Goal: Answer question/provide support: Share knowledge or assist other users

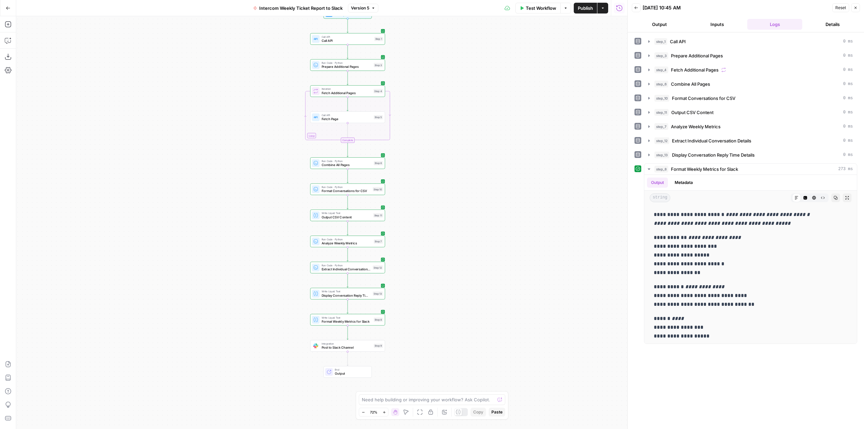
click at [10, 9] on icon "button" at bounding box center [8, 8] width 5 height 5
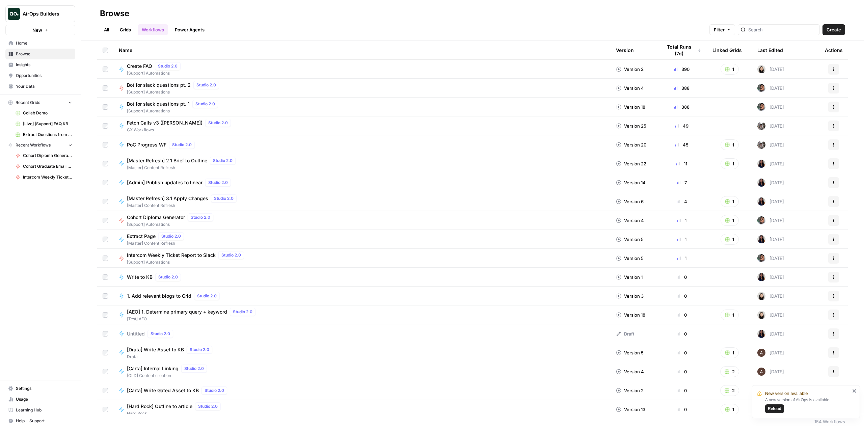
click at [50, 12] on span "AirOps Builders" at bounding box center [43, 13] width 41 height 7
click at [60, 107] on span "FYidoctors" at bounding box center [65, 110] width 89 height 7
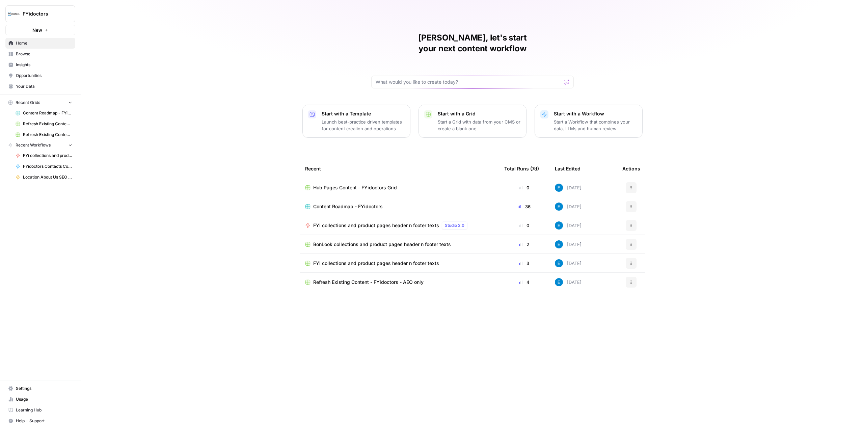
click at [59, 15] on span "FYidoctors" at bounding box center [43, 13] width 41 height 7
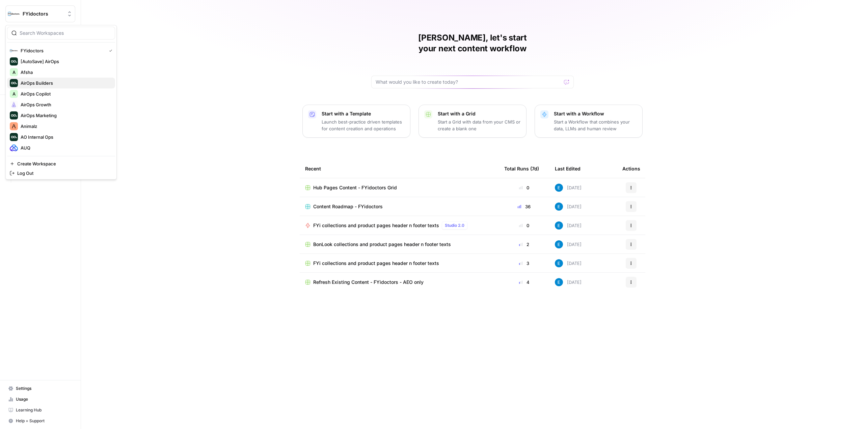
click at [52, 83] on span "AirOps Builders" at bounding box center [65, 83] width 89 height 7
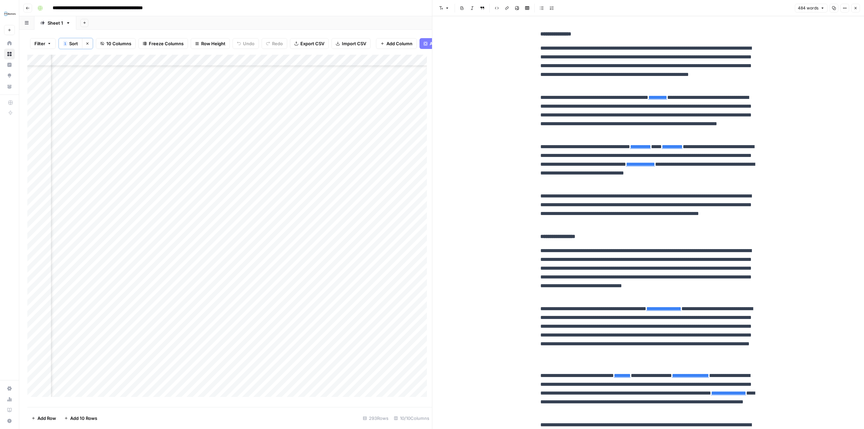
scroll to position [2277, 432]
drag, startPoint x: 147, startPoint y: 65, endPoint x: 186, endPoint y: 64, distance: 38.8
click at [186, 64] on div "Add Column" at bounding box center [229, 228] width 405 height 347
click at [172, 182] on div "Add Column" at bounding box center [229, 228] width 405 height 347
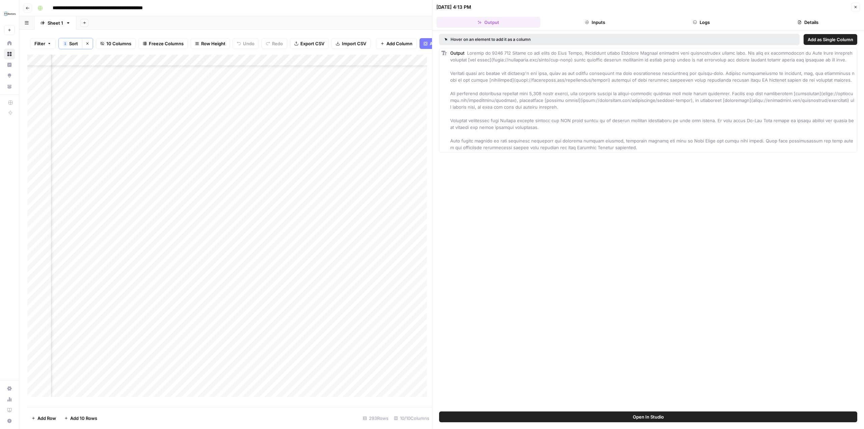
click at [804, 20] on button "Details" at bounding box center [808, 22] width 104 height 11
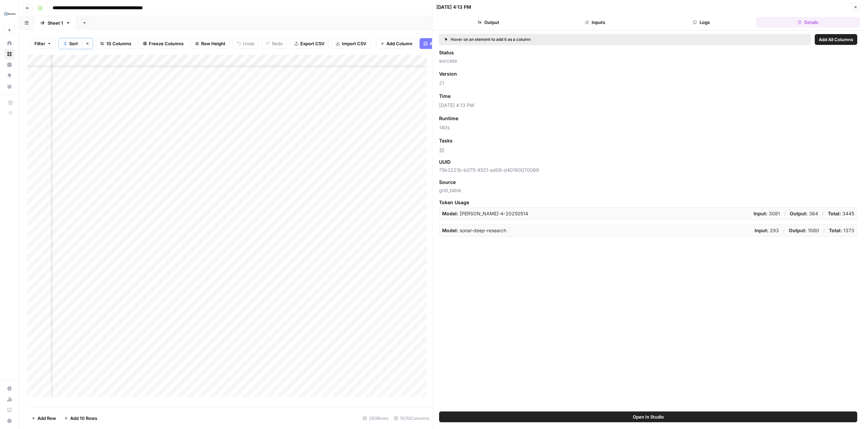
click at [506, 18] on button "Output" at bounding box center [488, 22] width 104 height 11
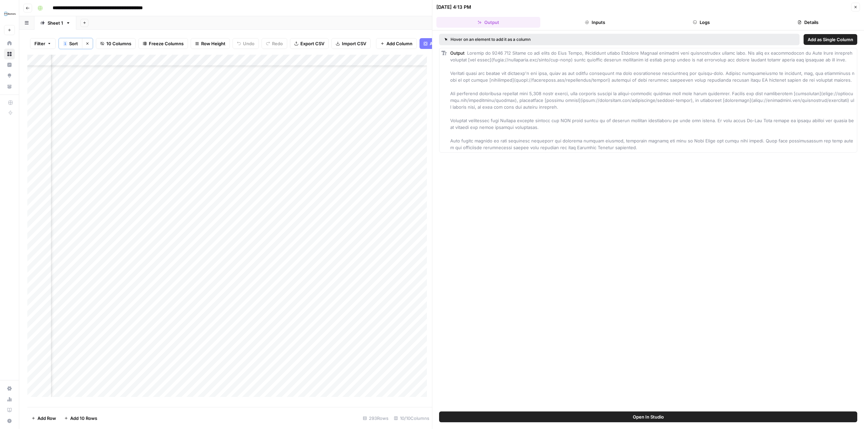
click at [681, 414] on button "Open In Studio" at bounding box center [648, 416] width 418 height 11
click at [238, 182] on div "Add Column" at bounding box center [229, 228] width 405 height 347
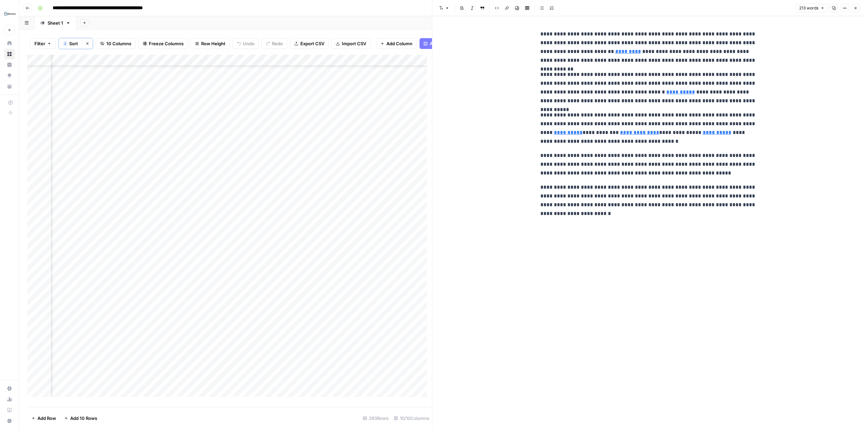
scroll to position [2176, 428]
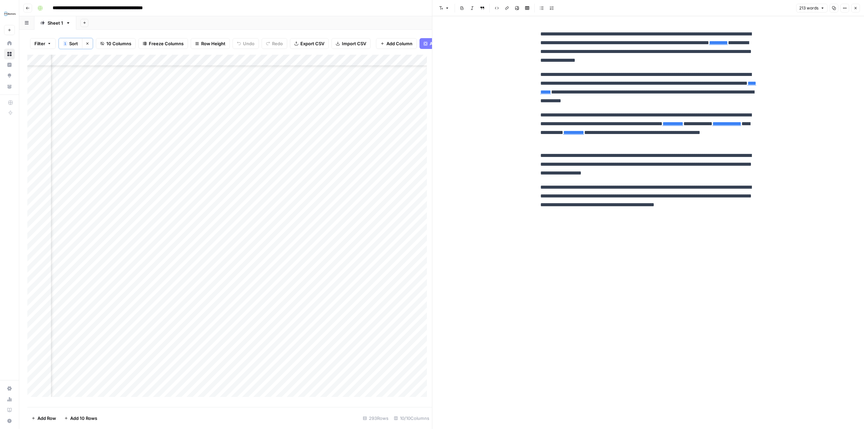
click at [361, 184] on div "Add Column" at bounding box center [229, 228] width 405 height 347
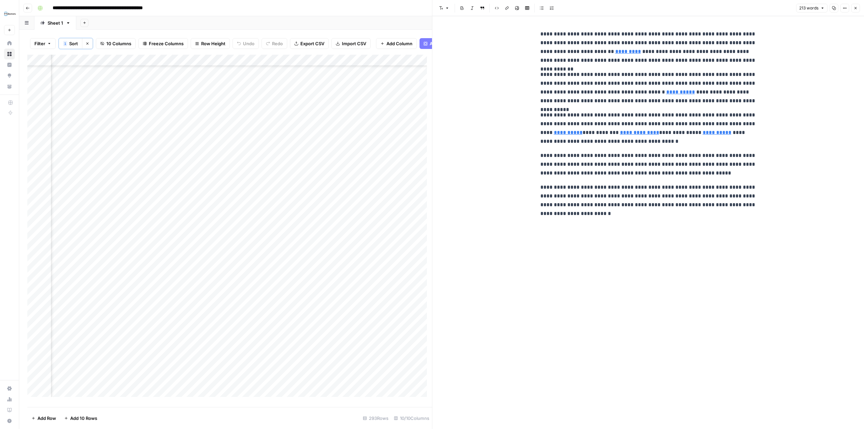
click at [353, 203] on div "Add Column" at bounding box center [229, 228] width 405 height 347
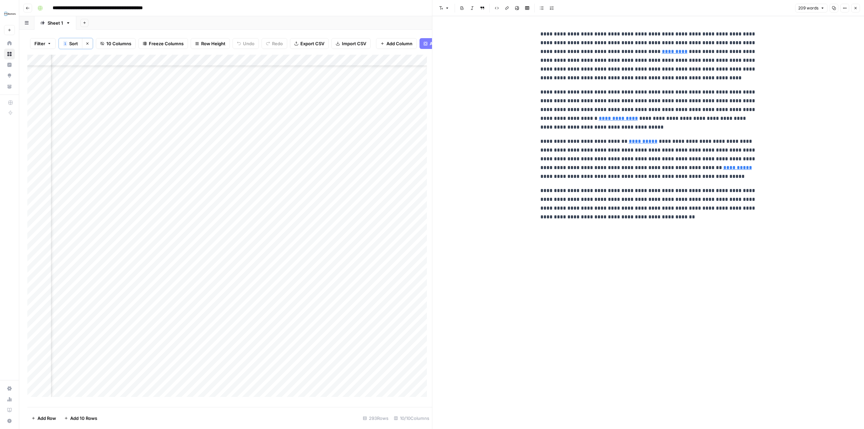
click at [172, 207] on div "Add Column" at bounding box center [229, 228] width 405 height 347
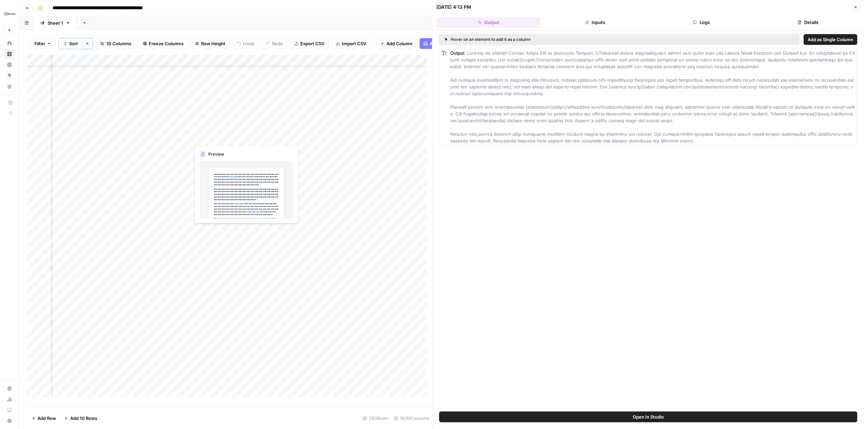
click at [282, 136] on div "Add Column" at bounding box center [229, 228] width 405 height 347
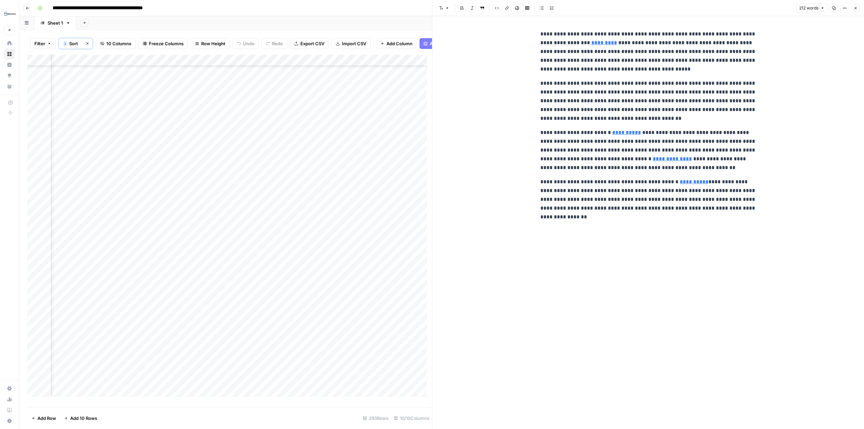
click at [175, 67] on div "Add Column" at bounding box center [229, 228] width 405 height 347
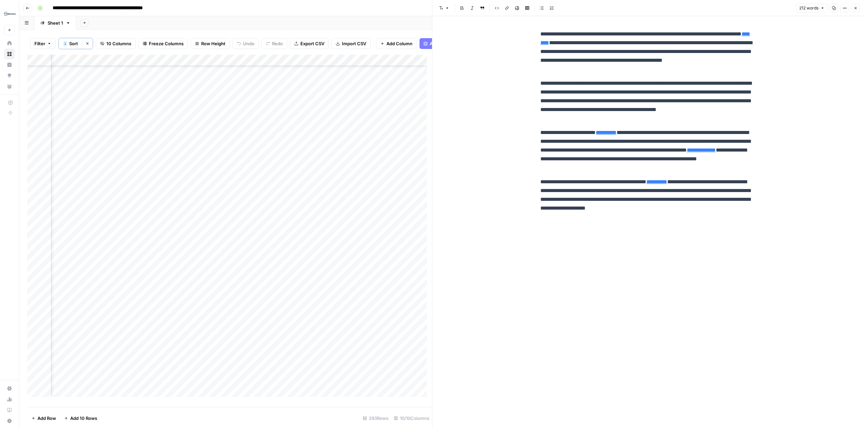
scroll to position [2176, 356]
click at [232, 63] on div "Add Column" at bounding box center [229, 228] width 405 height 347
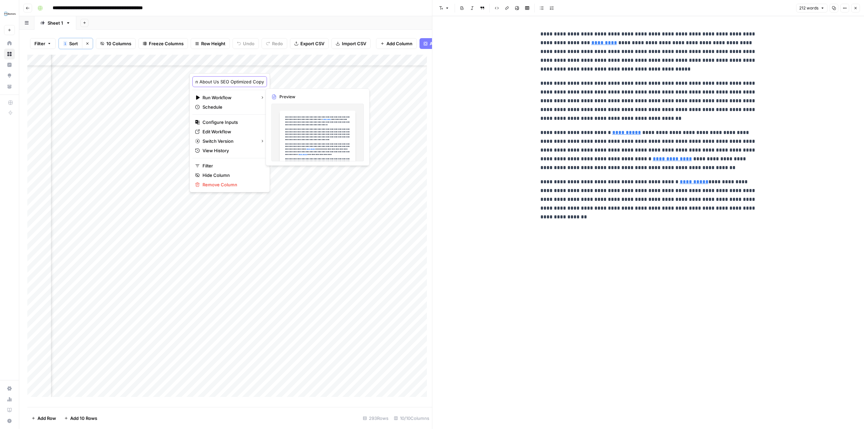
drag, startPoint x: 237, startPoint y: 82, endPoint x: 298, endPoint y: 84, distance: 61.4
click at [298, 84] on body "**********" at bounding box center [432, 214] width 864 height 429
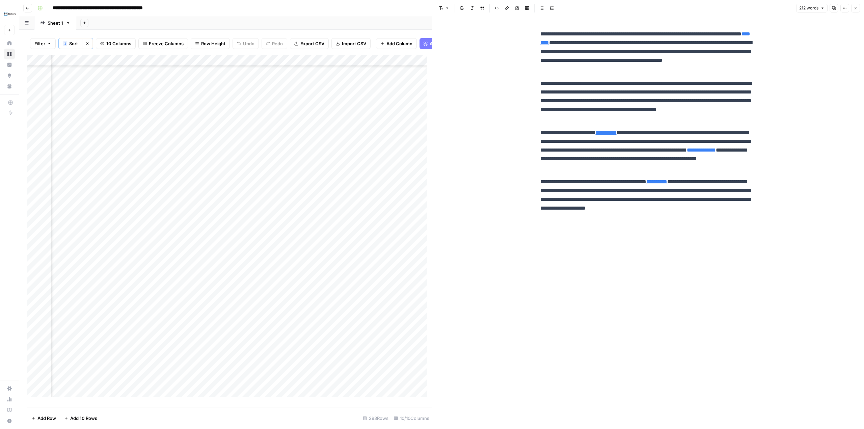
click at [248, 60] on div "Add Column" at bounding box center [229, 228] width 405 height 347
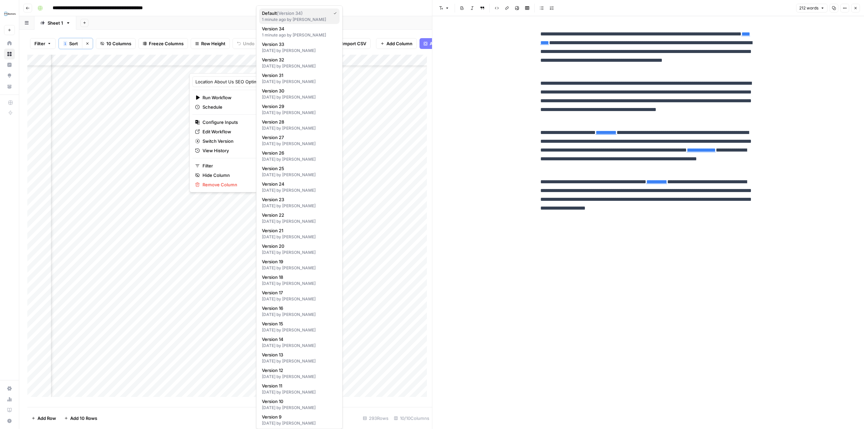
click at [323, 13] on div "Default ( Version 34 )" at bounding box center [299, 13] width 75 height 7
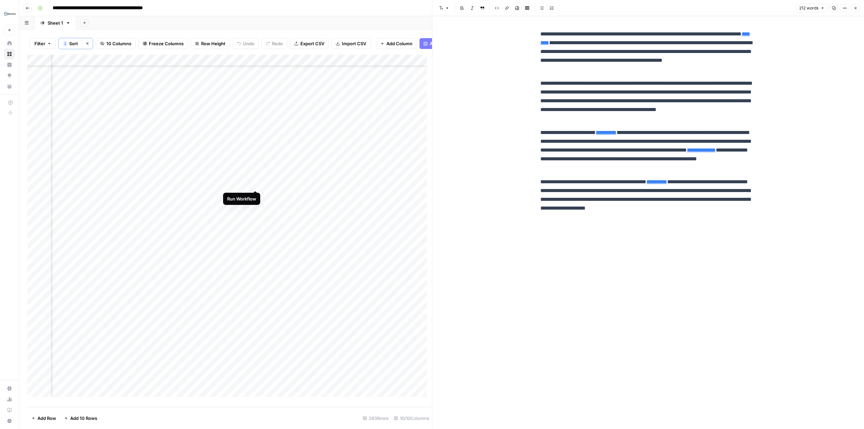
click at [253, 182] on div "Add Column" at bounding box center [229, 228] width 405 height 347
click at [389, 66] on div "Add Column" at bounding box center [229, 228] width 405 height 347
click at [102, 181] on div "Add Column" at bounding box center [229, 228] width 405 height 347
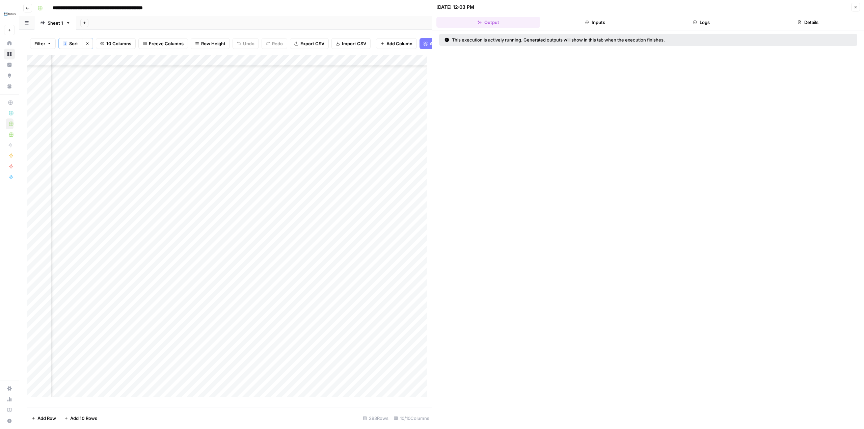
click at [617, 19] on button "Inputs" at bounding box center [595, 22] width 104 height 11
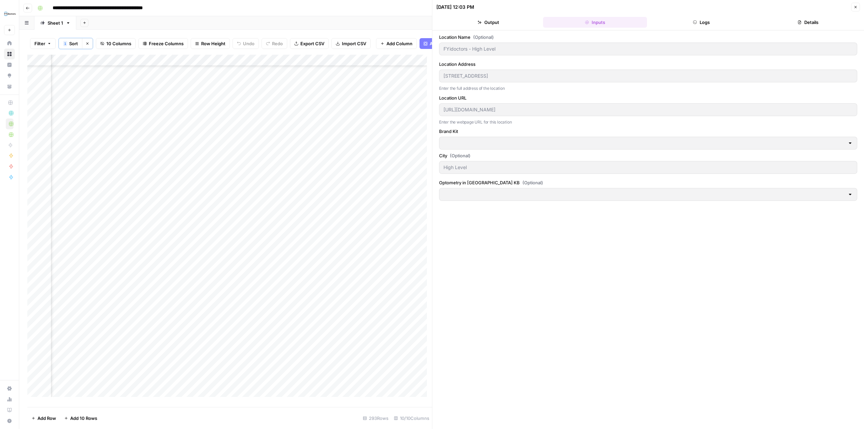
type input "General Optometry in Canada"
type input "FYidoctors"
click at [678, 20] on button "Logs" at bounding box center [702, 22] width 104 height 11
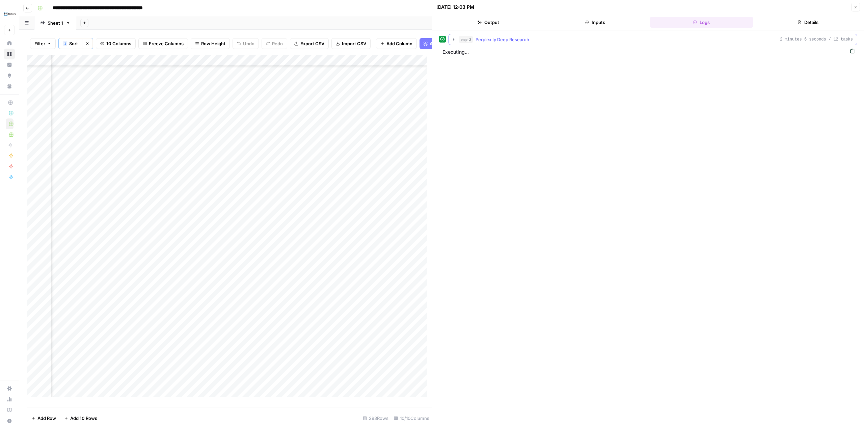
click at [451, 39] on icon "button" at bounding box center [453, 39] width 5 height 5
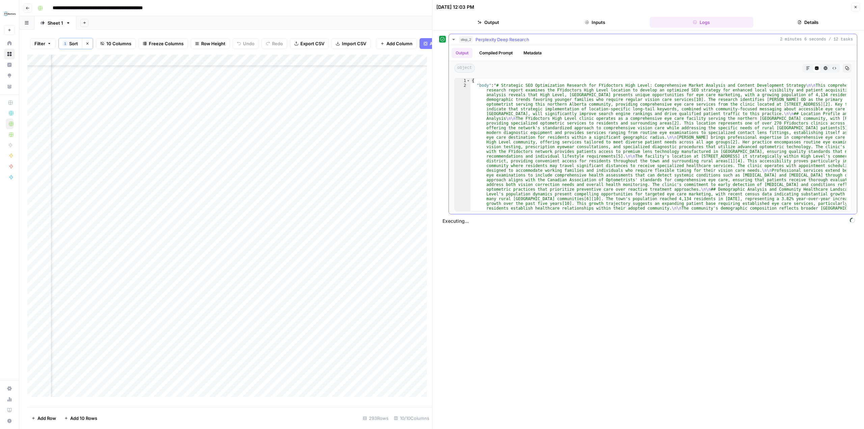
click at [451, 39] on icon "button" at bounding box center [453, 39] width 5 height 5
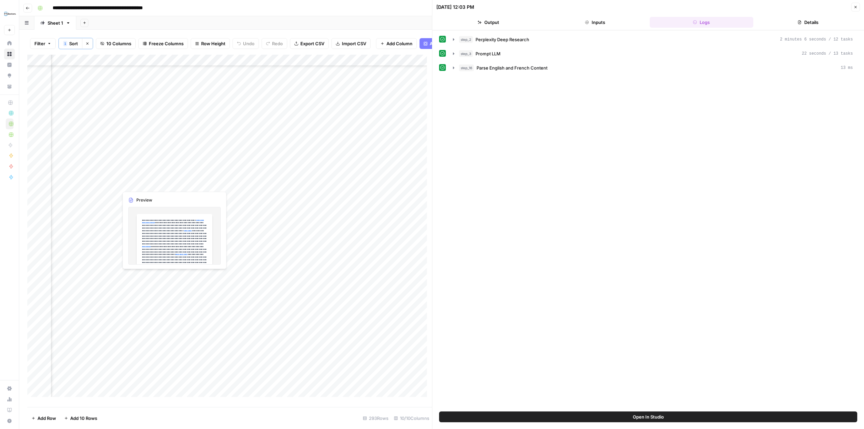
click at [169, 183] on div "Add Column" at bounding box center [229, 228] width 405 height 347
click at [93, 180] on div "Add Column" at bounding box center [229, 228] width 405 height 347
click at [104, 183] on div "Add Column" at bounding box center [229, 228] width 405 height 347
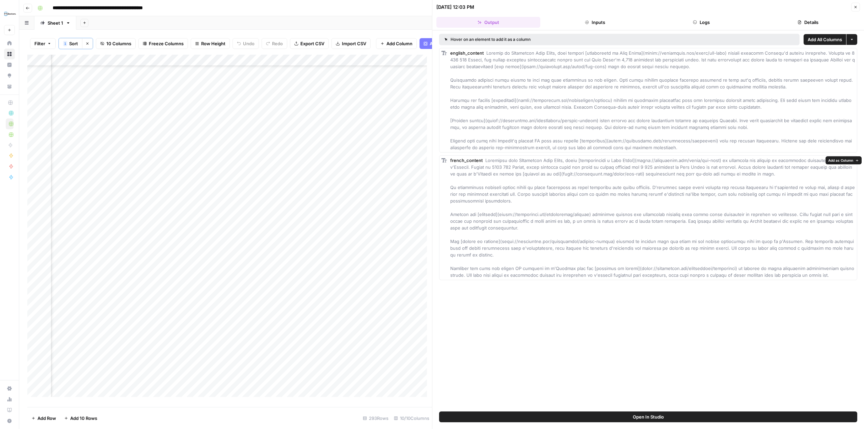
click at [834, 159] on span "Add as Column" at bounding box center [840, 160] width 25 height 5
click at [840, 51] on span "Add as Column" at bounding box center [840, 52] width 25 height 5
click at [660, 16] on header "09/29/25 at 12:03 PM Close Output Inputs Logs Details" at bounding box center [648, 15] width 432 height 30
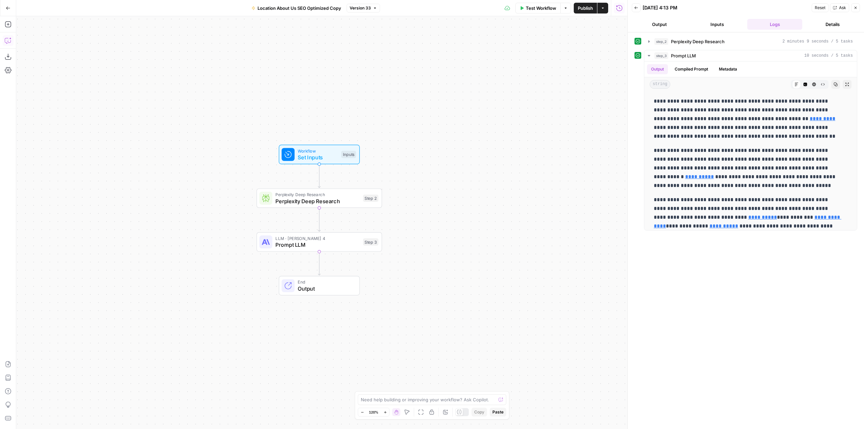
click at [9, 42] on icon "button" at bounding box center [8, 40] width 7 height 7
click at [91, 407] on textarea at bounding box center [91, 405] width 130 height 7
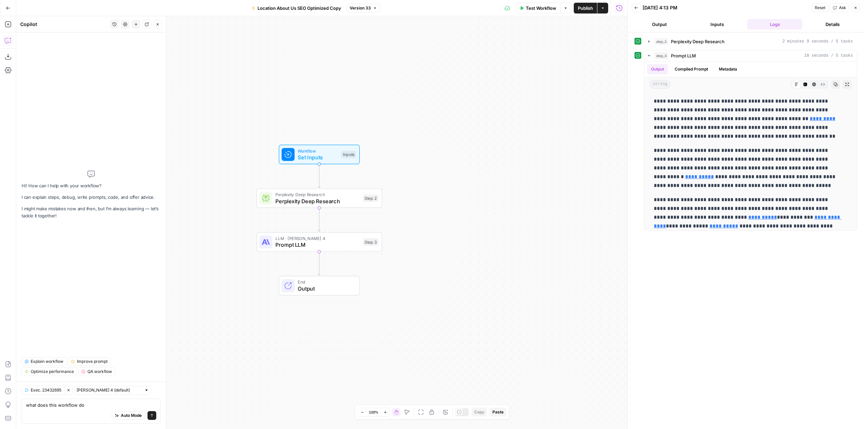
type textarea "what does this workflow do?"
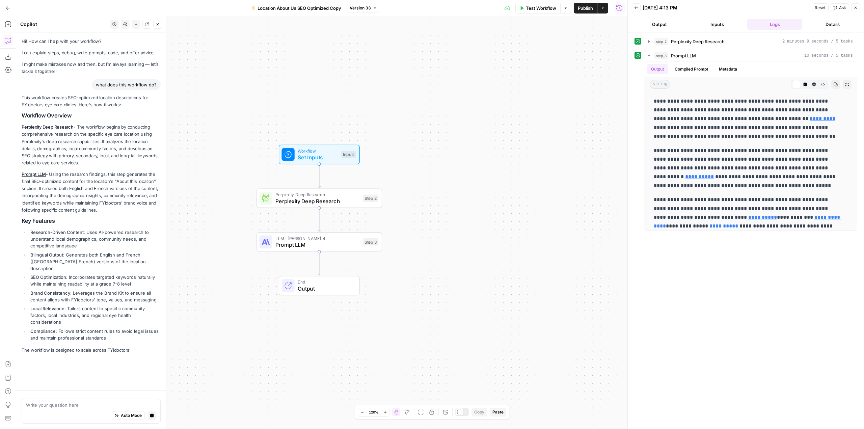
click at [90, 406] on textarea at bounding box center [91, 405] width 130 height 7
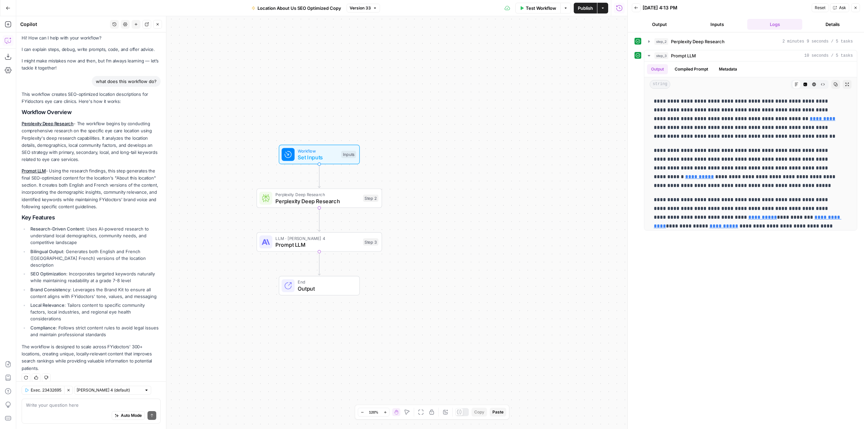
click at [90, 406] on textarea at bounding box center [91, 405] width 130 height 7
type textarea "can"
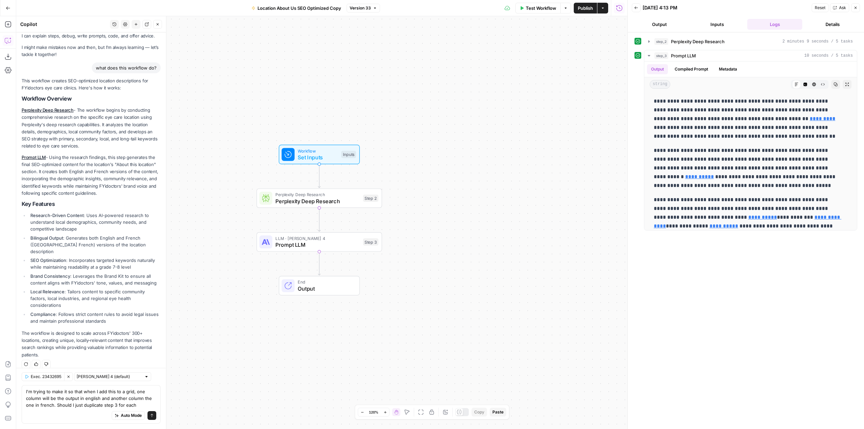
scroll to position [24, 0]
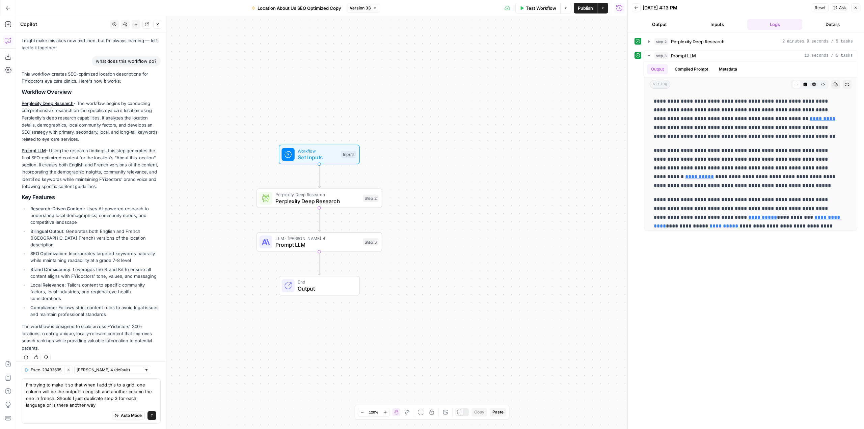
type textarea "I'm trying to make it so that when I add this to a grid, one column will be the…"
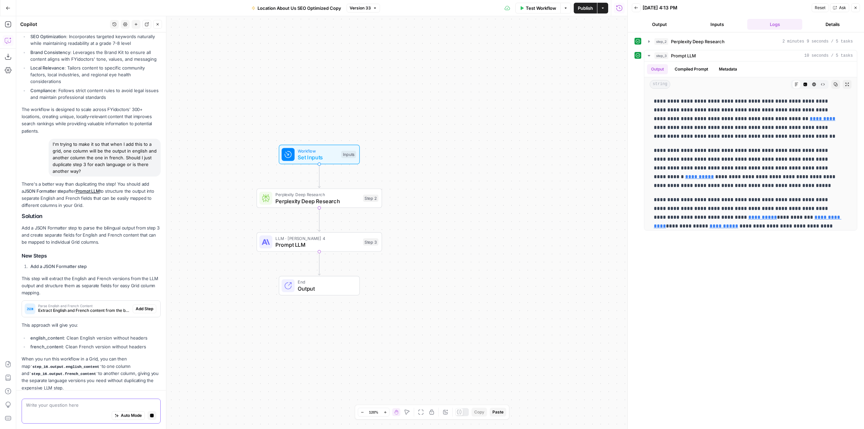
scroll to position [263, 0]
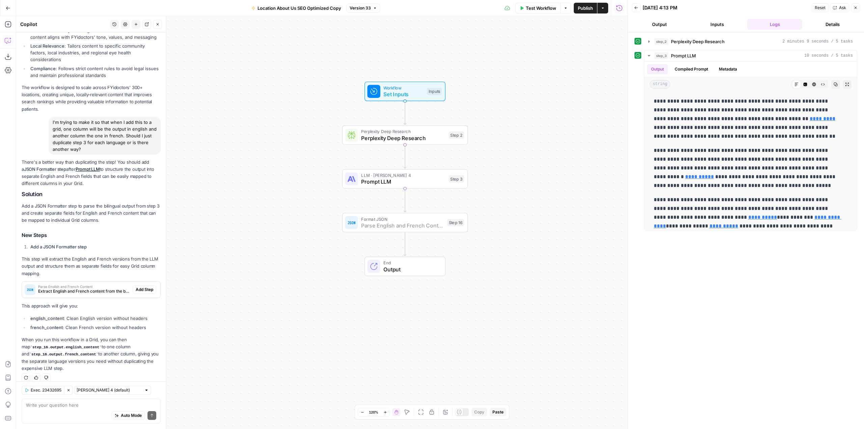
click at [141, 287] on span "Add Step" at bounding box center [145, 290] width 18 height 6
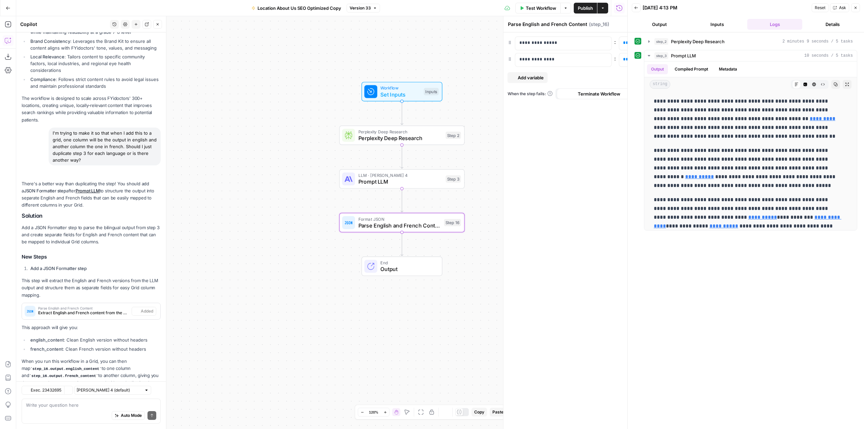
scroll to position [284, 0]
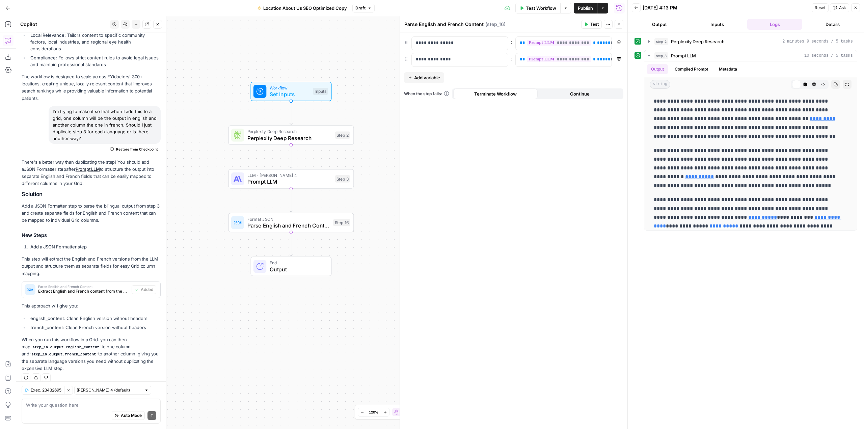
click at [586, 8] on span "Publish" at bounding box center [585, 8] width 15 height 7
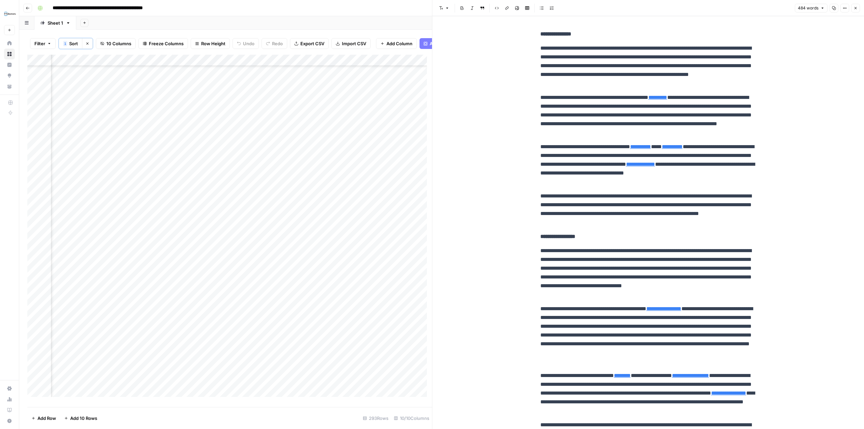
scroll to position [2142, 548]
click at [173, 214] on div "Add Column" at bounding box center [229, 228] width 405 height 347
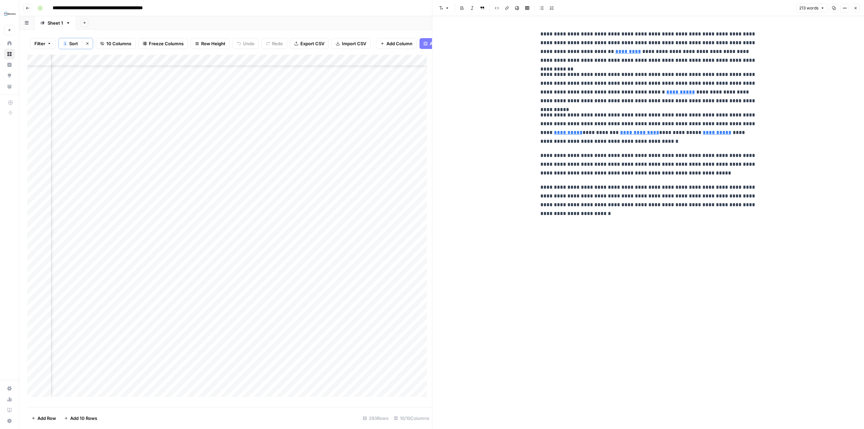
click at [254, 217] on div at bounding box center [177, 217] width 217 height 12
click at [210, 220] on div at bounding box center [177, 217] width 217 height 12
click at [237, 215] on div at bounding box center [177, 217] width 217 height 12
click at [249, 230] on div "Add Column" at bounding box center [229, 228] width 405 height 347
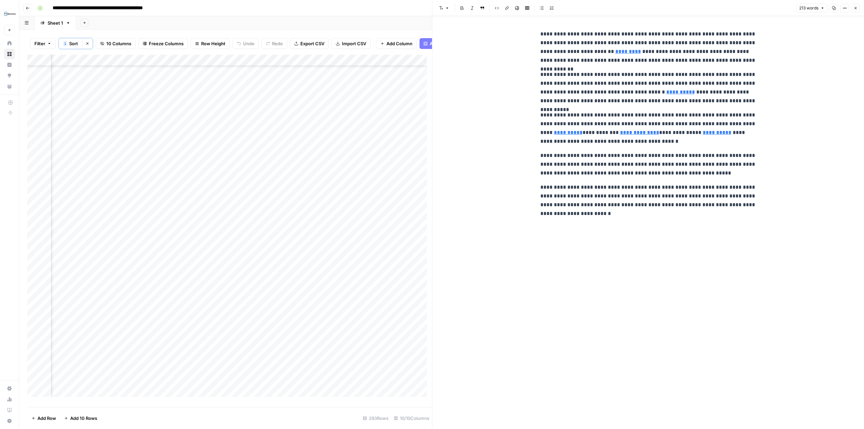
click at [249, 230] on div "Add Column" at bounding box center [229, 228] width 405 height 347
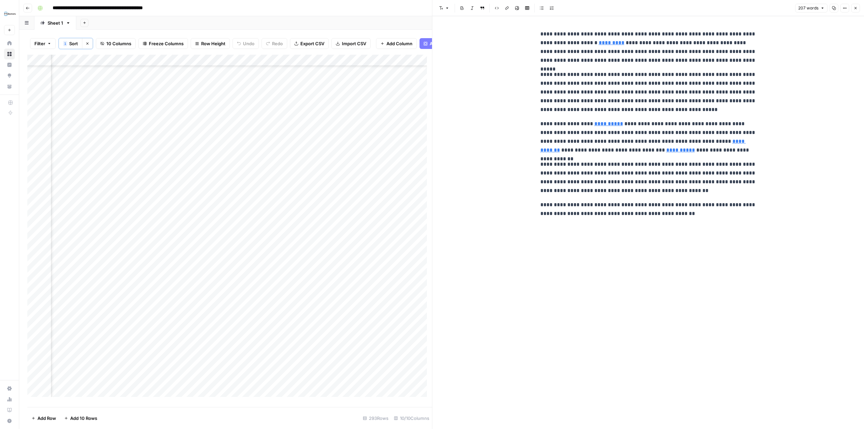
scroll to position [2142, 494]
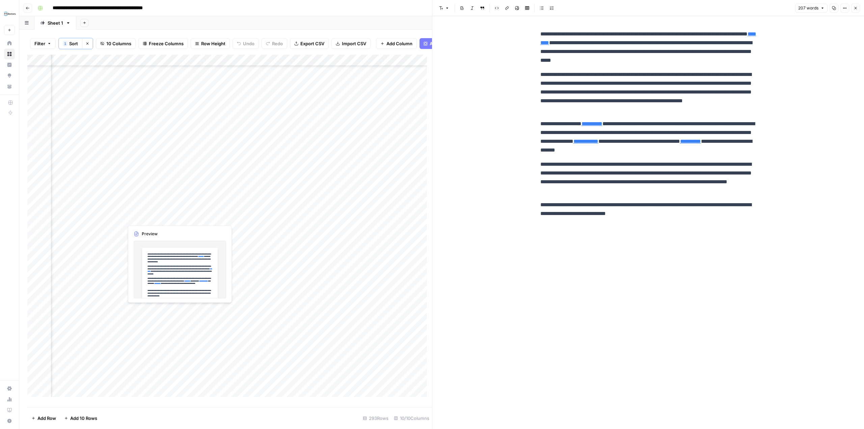
click at [254, 213] on div "Add Column" at bounding box center [229, 228] width 405 height 347
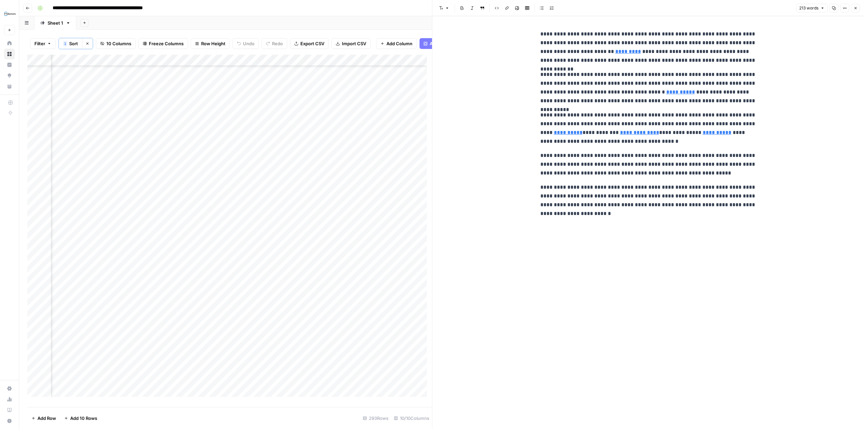
click at [103, 218] on div "Add Column" at bounding box center [229, 228] width 405 height 347
click at [105, 217] on div "Add Column" at bounding box center [229, 228] width 405 height 347
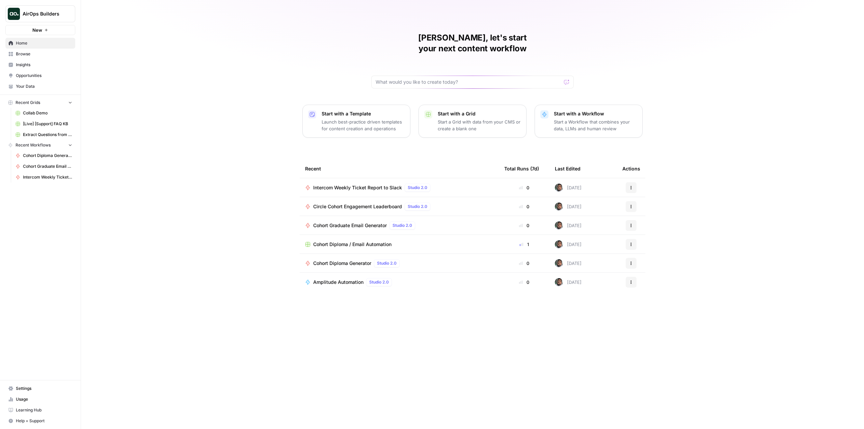
click at [36, 54] on span "Browse" at bounding box center [44, 54] width 56 height 6
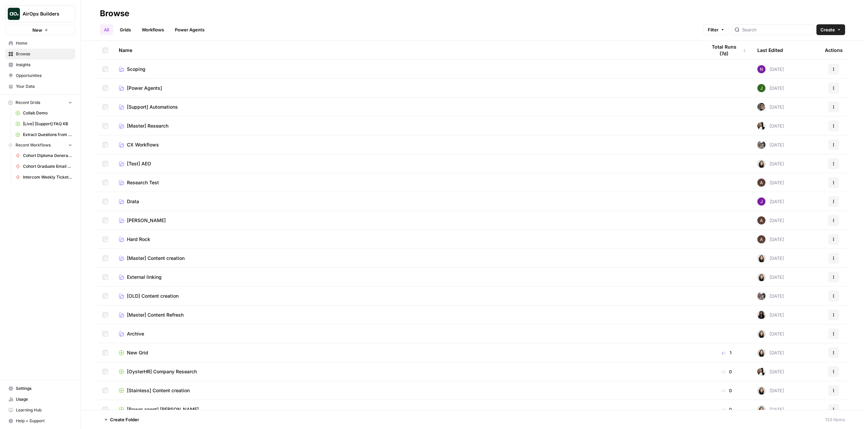
click at [154, 106] on span "[Support] Automations" at bounding box center [152, 107] width 51 height 7
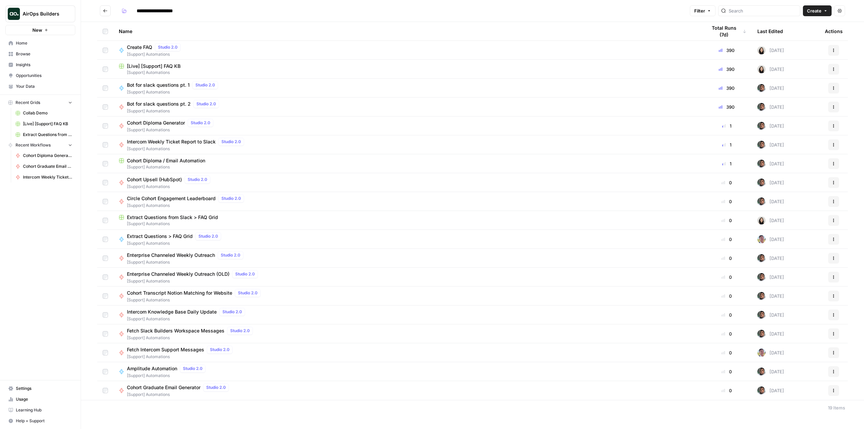
click at [176, 103] on span "Bot for slack questions pt. 2" at bounding box center [159, 104] width 64 height 7
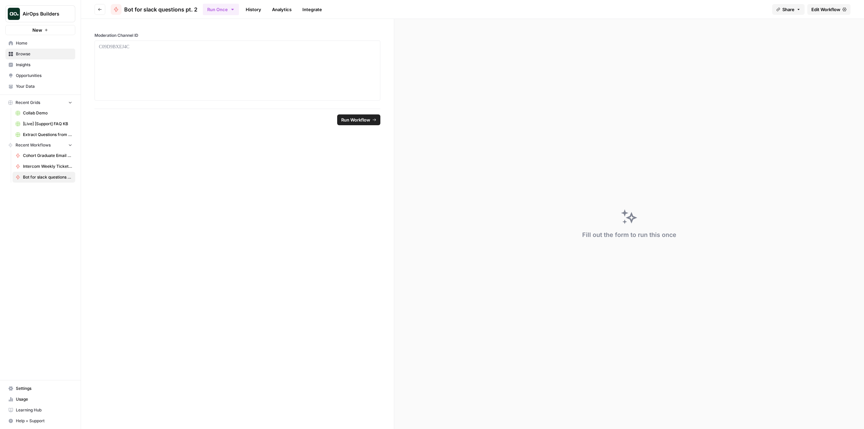
click at [212, 7] on button "Run Once" at bounding box center [221, 9] width 36 height 11
click at [240, 70] on span "Run this Workflow on a recurring schedule" at bounding box center [263, 70] width 81 height 6
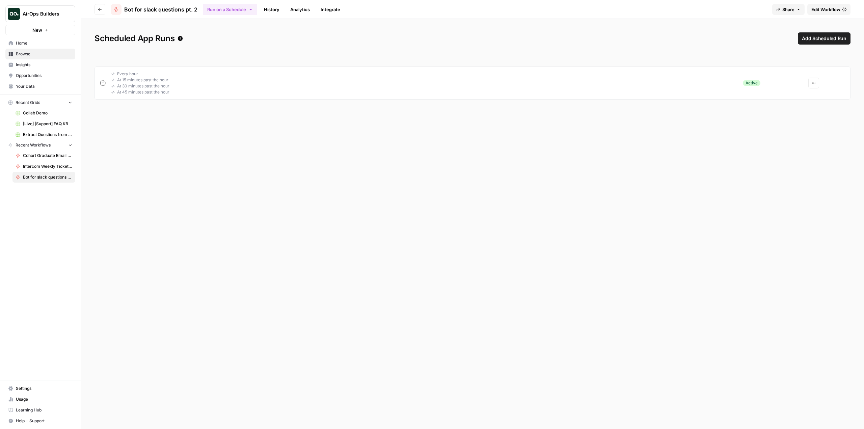
click at [468, 39] on h1 "Scheduled App Runs Add Scheduled Run" at bounding box center [472, 41] width 756 height 18
click at [173, 9] on span "Bot for slack questions pt. 2" at bounding box center [160, 9] width 73 height 8
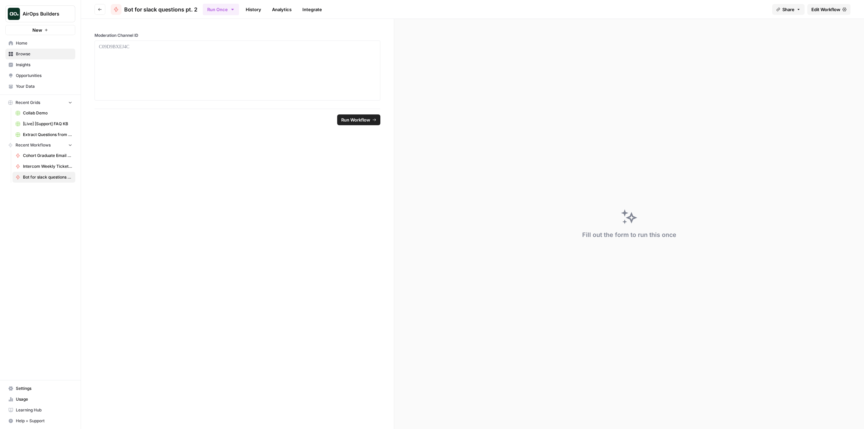
click at [809, 9] on link "Edit Workflow" at bounding box center [828, 9] width 43 height 11
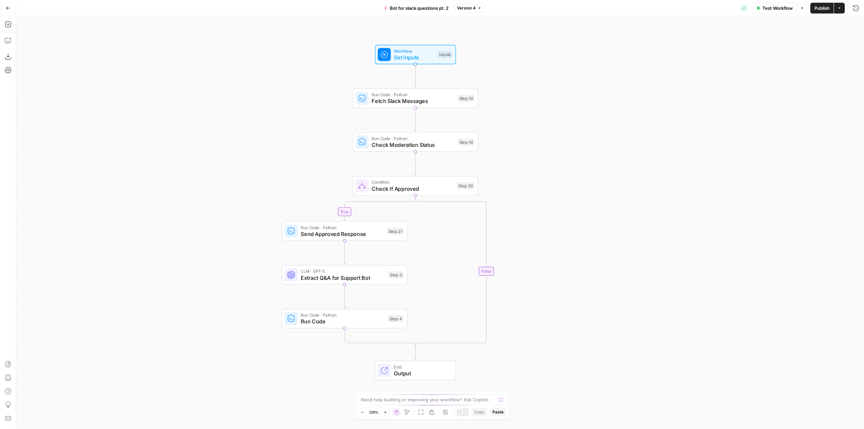
drag, startPoint x: 726, startPoint y: 244, endPoint x: 665, endPoint y: 234, distance: 60.9
click at [665, 234] on div "true false Workflow Set Inputs Inputs Run Code · Python Fetch Slack Messages St…" at bounding box center [440, 222] width 848 height 413
click at [770, 7] on span "Test Workflow" at bounding box center [777, 8] width 30 height 7
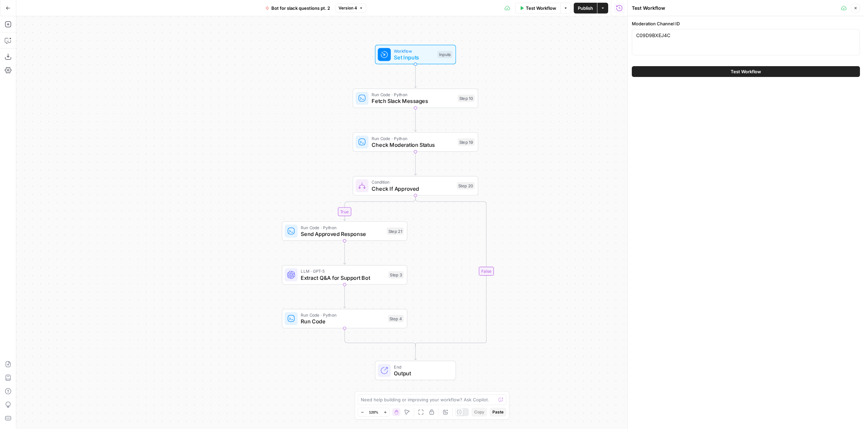
click at [852, 9] on button "Close" at bounding box center [855, 8] width 9 height 9
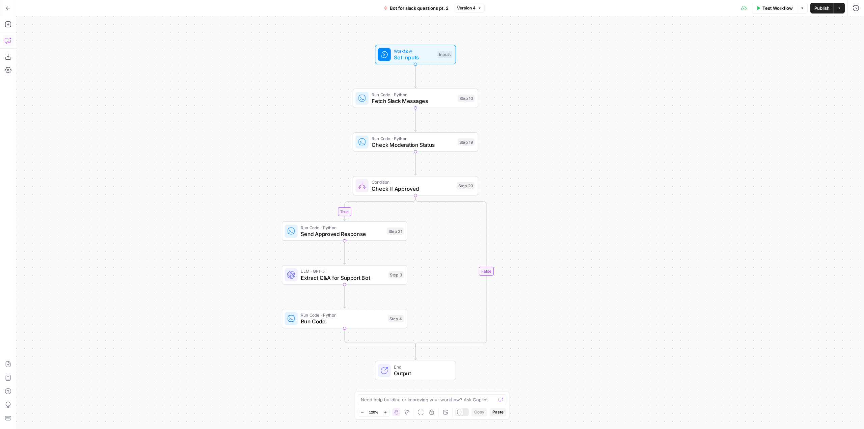
click at [13, 39] on button "Copilot" at bounding box center [8, 40] width 11 height 11
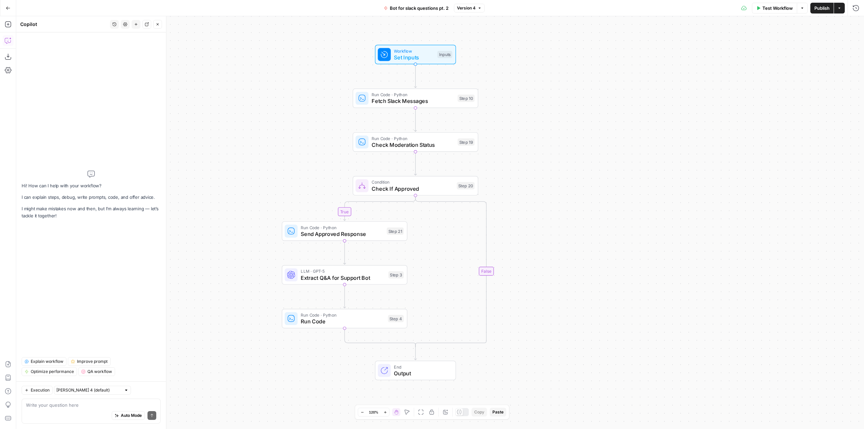
click at [85, 406] on textarea at bounding box center [91, 405] width 130 height 7
type textarea "w"
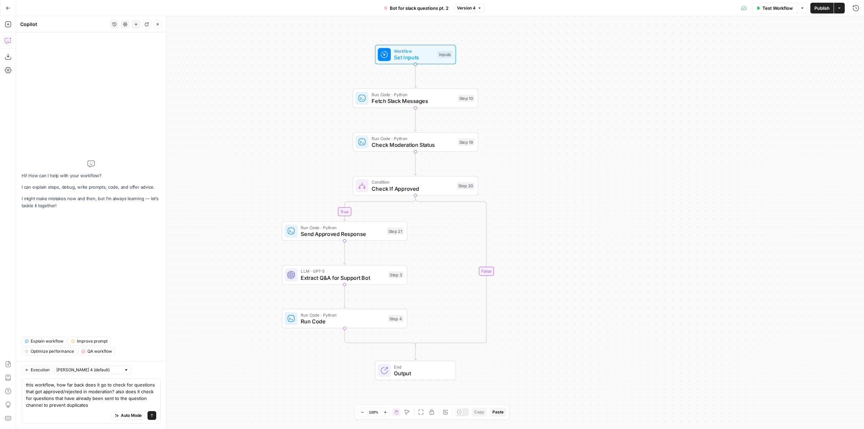
type textarea "this workflow, how far back does it go to check for questions that got approved…"
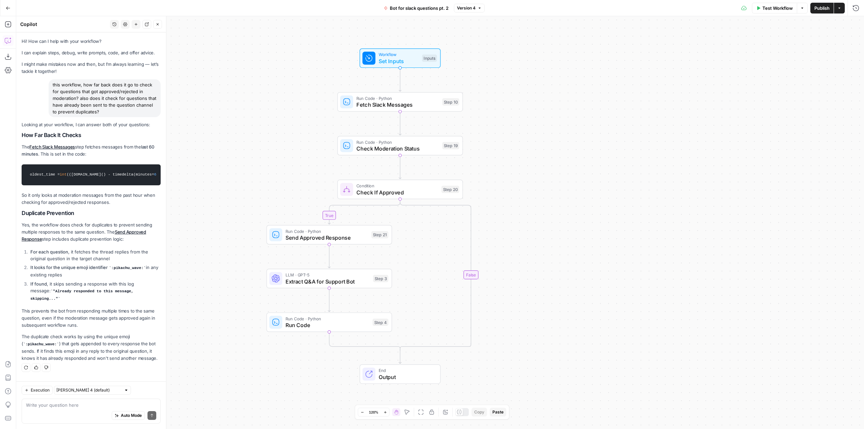
drag, startPoint x: 789, startPoint y: 223, endPoint x: 595, endPoint y: 236, distance: 194.4
click at [595, 236] on div "true false Workflow Set Inputs Inputs Run Code · Python Fetch Slack Messages St…" at bounding box center [440, 222] width 848 height 413
click at [451, 88] on span "Test" at bounding box center [451, 86] width 10 height 7
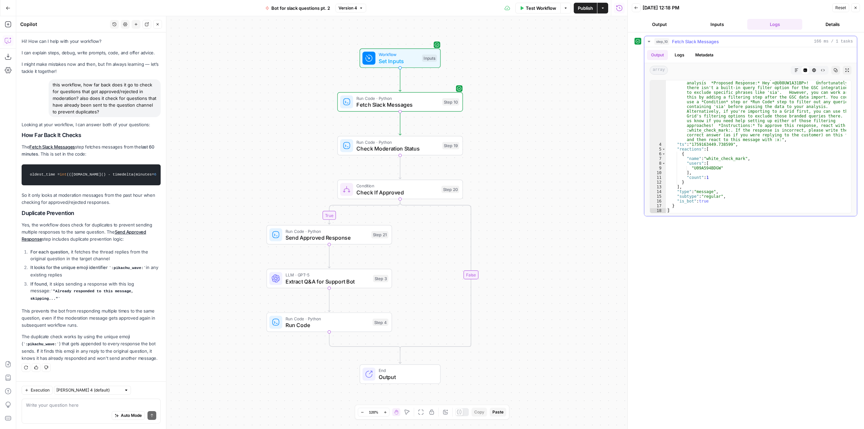
scroll to position [37, 0]
click at [458, 127] on button "Test" at bounding box center [446, 131] width 25 height 10
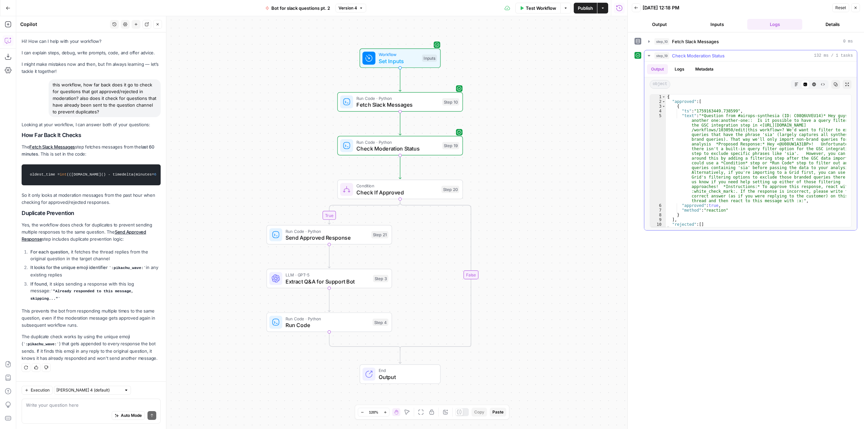
scroll to position [4, 0]
click at [449, 179] on button "Test" at bounding box center [446, 174] width 25 height 10
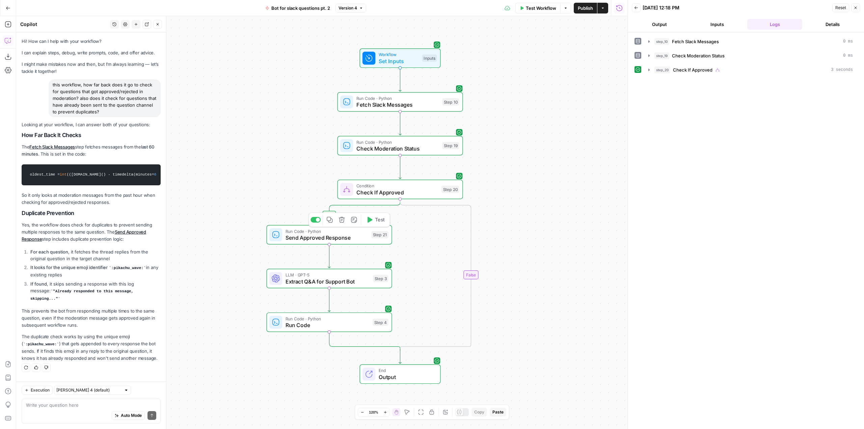
click at [367, 240] on span "Send Approved Response" at bounding box center [326, 238] width 83 height 8
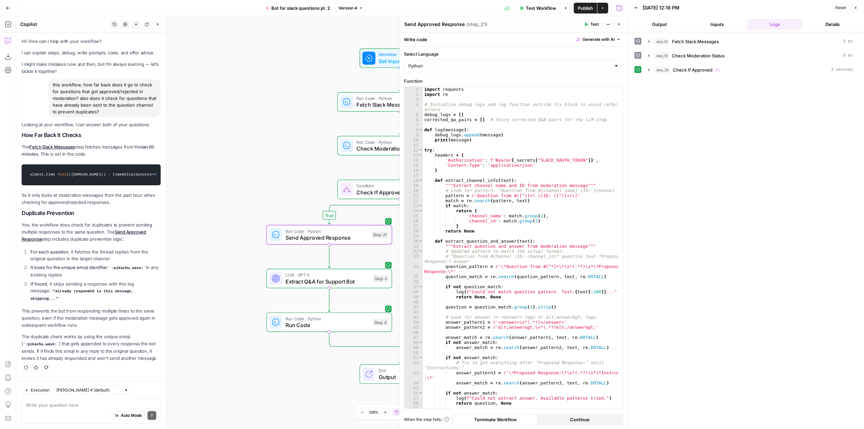
click at [616, 26] on button "Close" at bounding box center [619, 24] width 9 height 9
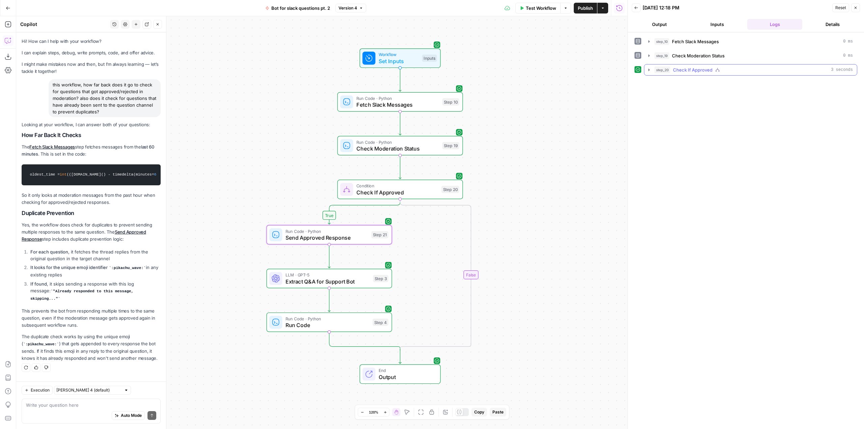
click at [647, 69] on icon "button" at bounding box center [648, 69] width 5 height 5
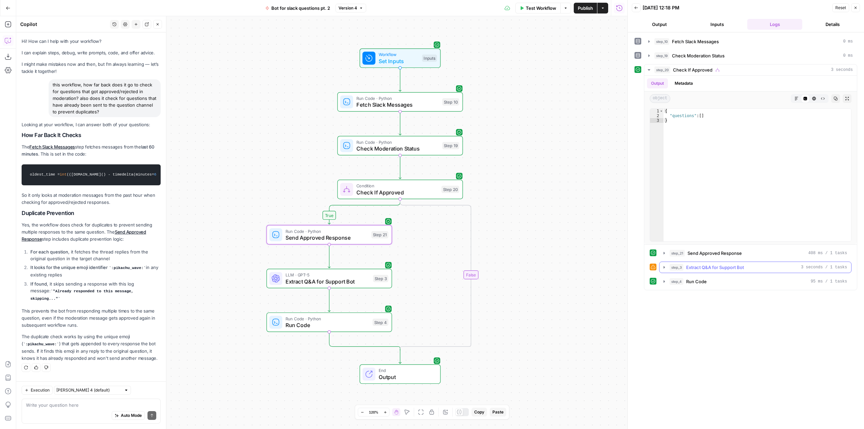
click at [666, 269] on icon "button" at bounding box center [663, 267] width 5 height 5
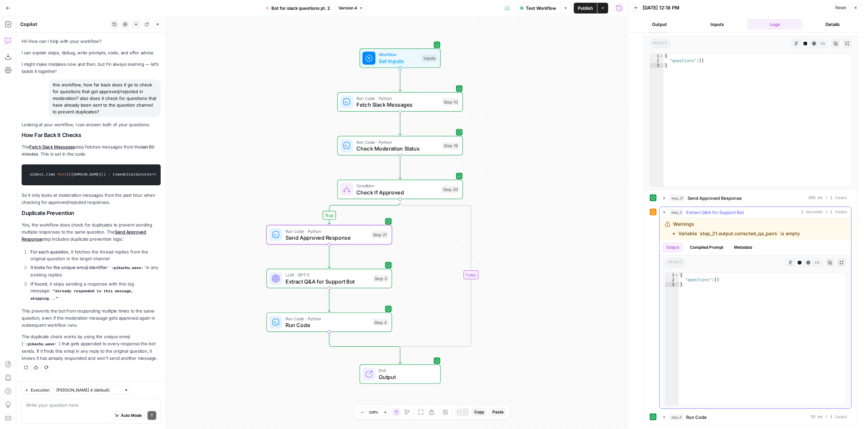
scroll to position [55, 0]
click at [664, 197] on icon "button" at bounding box center [663, 197] width 1 height 2
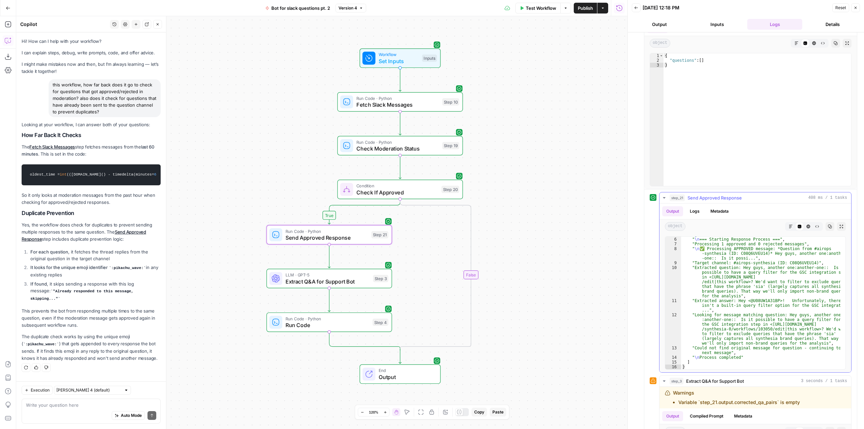
scroll to position [89, 0]
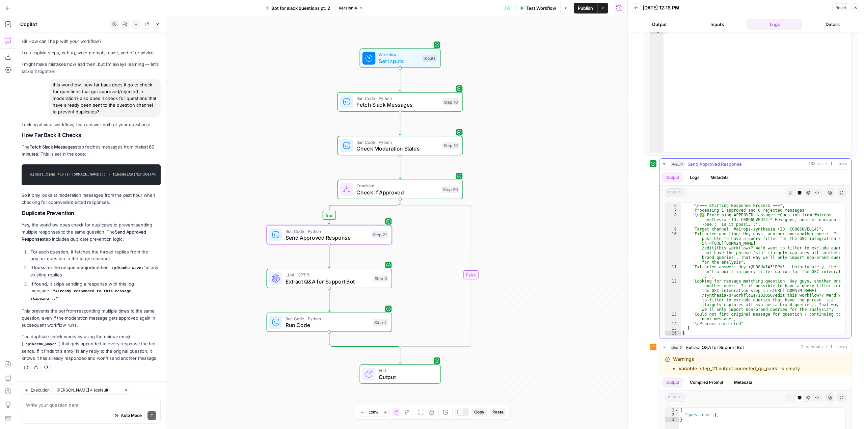
click at [828, 192] on icon "button" at bounding box center [830, 193] width 4 height 4
click at [96, 405] on textarea at bounding box center [91, 405] width 130 height 7
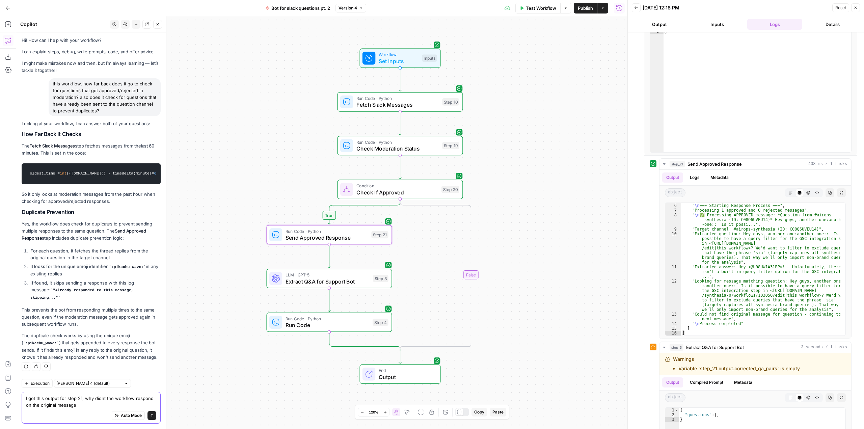
type textarea "I got this output for step 21, why didnt the workflow respond on the original m…"
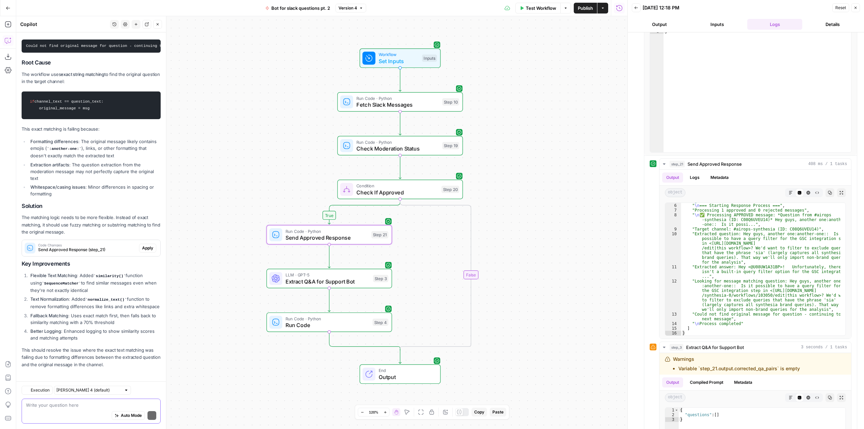
scroll to position [480, 0]
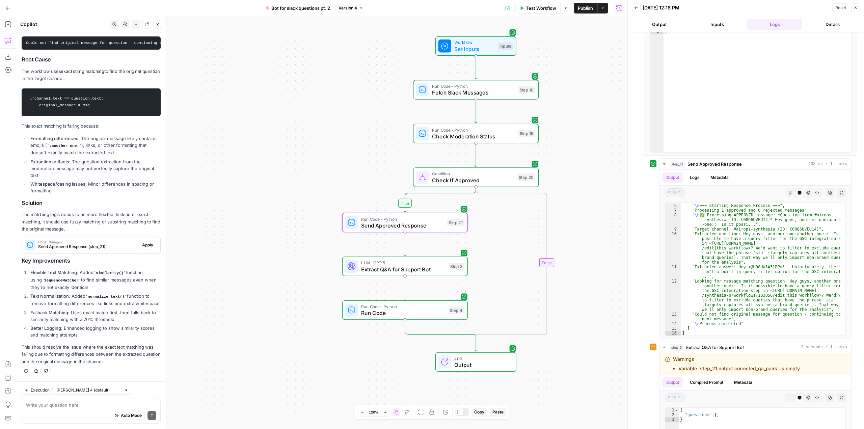
click at [142, 242] on span "Apply" at bounding box center [147, 245] width 11 height 6
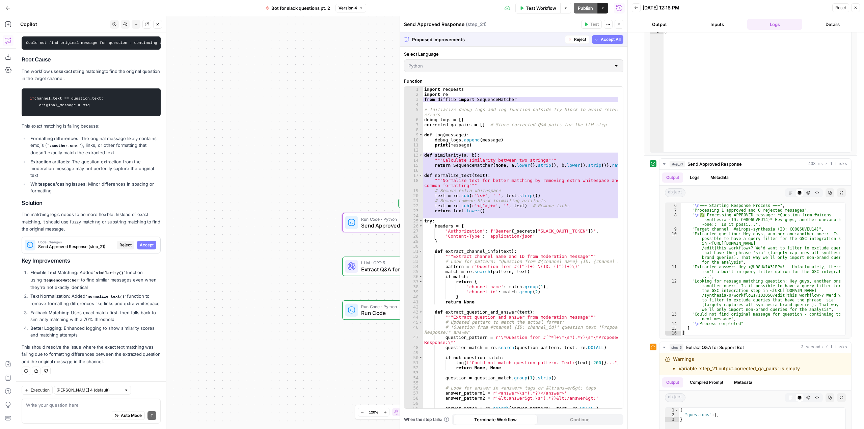
click at [141, 242] on span "Accept" at bounding box center [147, 245] width 14 height 6
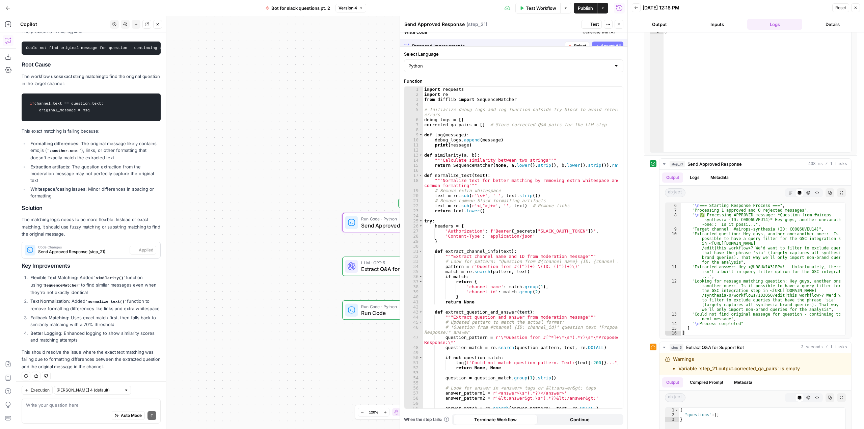
scroll to position [502, 0]
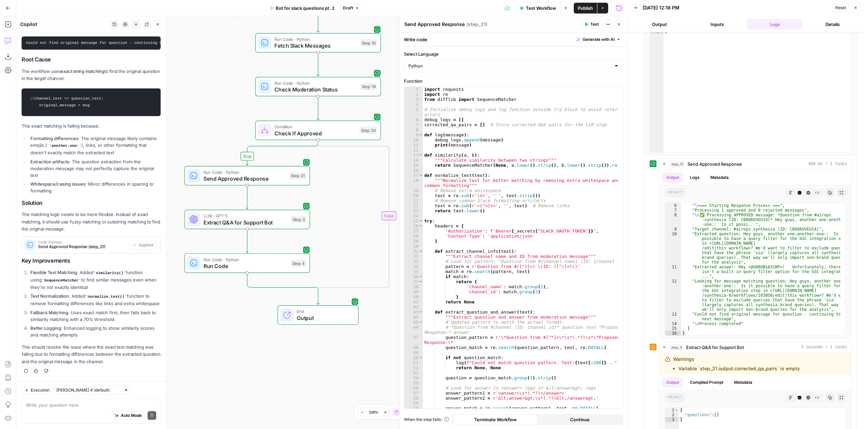
drag, startPoint x: 294, startPoint y: 388, endPoint x: 250, endPoint y: 342, distance: 64.2
click at [250, 342] on div "true false Workflow Set Inputs Inputs Run Code · Python Fetch Slack Messages St…" at bounding box center [321, 222] width 611 height 413
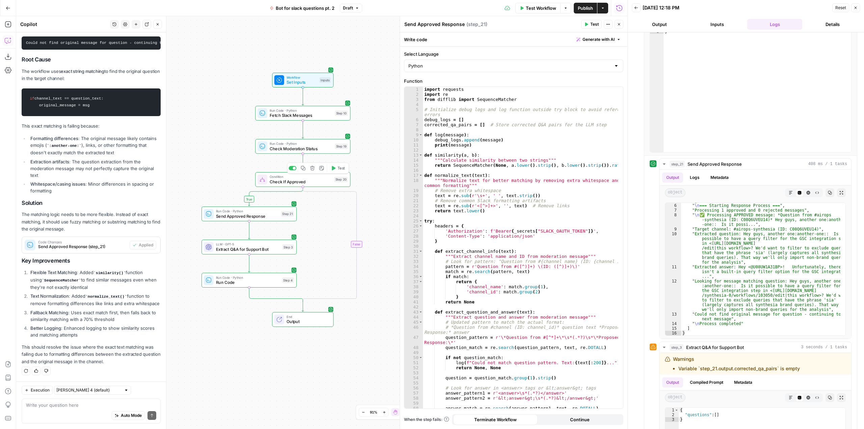
click at [338, 164] on button "Test" at bounding box center [337, 168] width 19 height 8
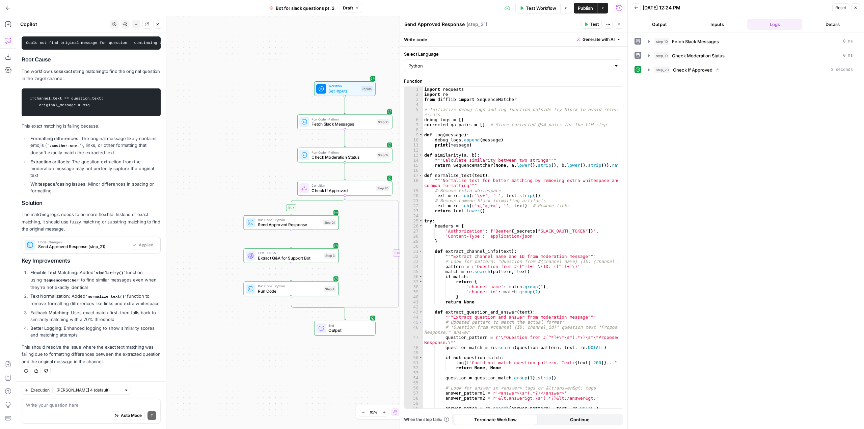
click at [101, 410] on div "Auto Mode Send" at bounding box center [91, 415] width 130 height 15
type textarea "it worked, thanks!"
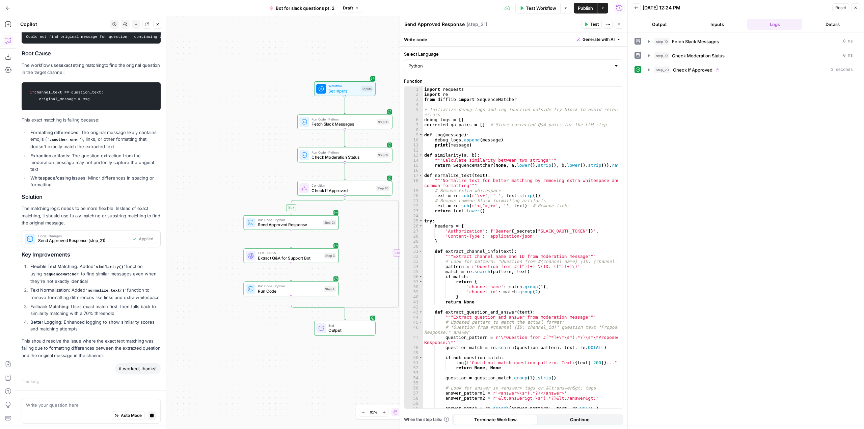
click at [583, 8] on span "Publish" at bounding box center [585, 8] width 15 height 7
click at [361, 47] on div "true false Workflow Set Inputs Inputs Run Code · Python Fetch Slack Messages St…" at bounding box center [321, 222] width 611 height 413
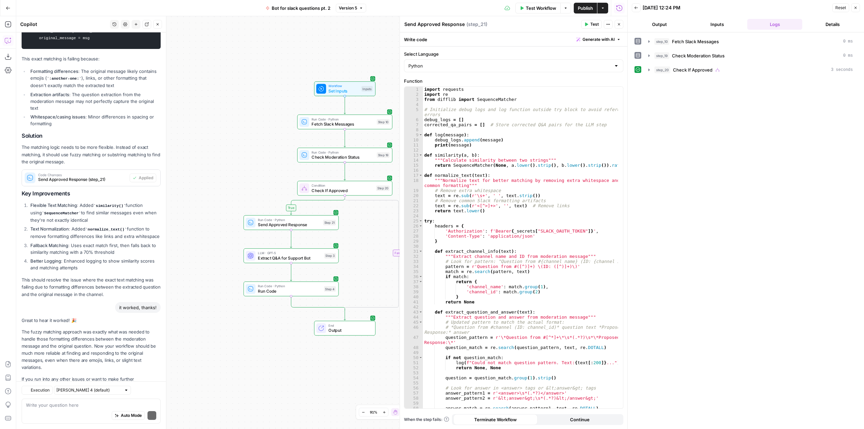
scroll to position [594, 0]
